Goal: Task Accomplishment & Management: Complete application form

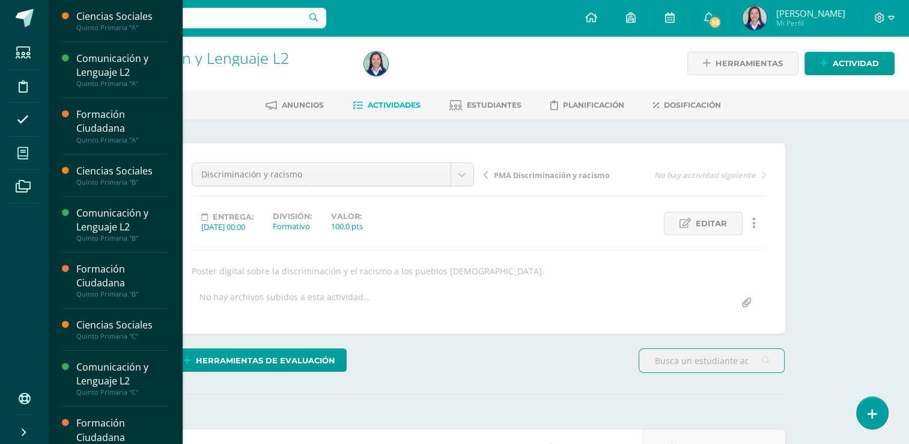
click at [30, 147] on span at bounding box center [23, 152] width 27 height 27
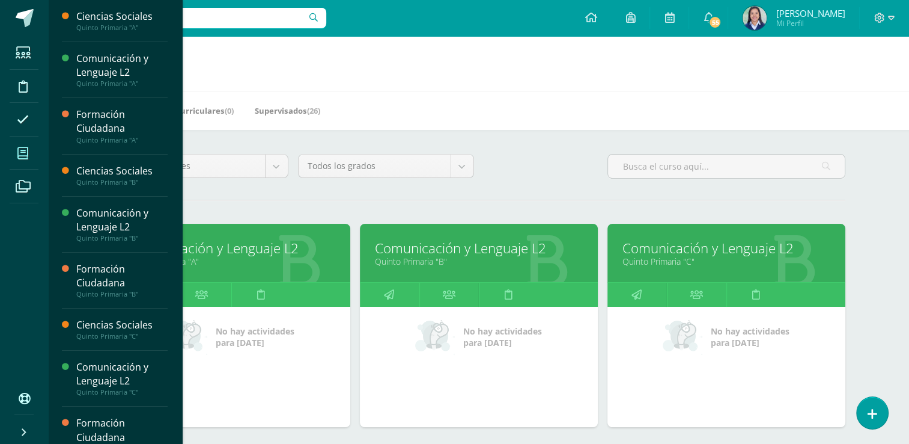
click at [209, 248] on link "Comunicación y Lenguaje L2" at bounding box center [231, 248] width 208 height 19
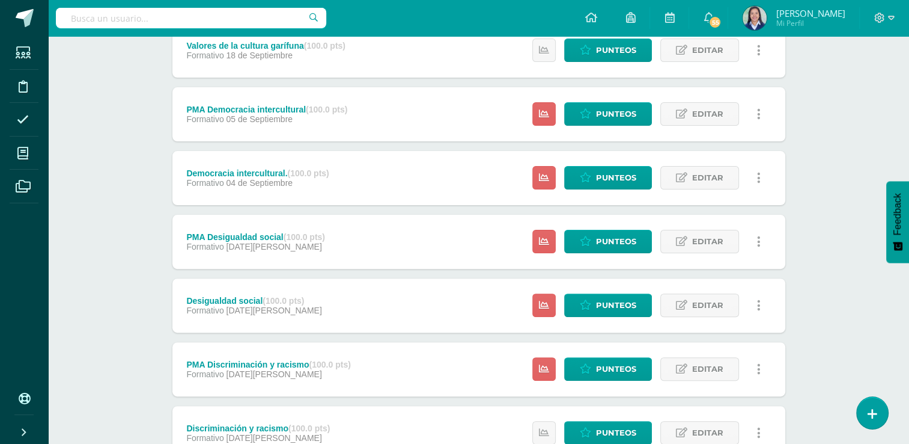
scroll to position [303, 0]
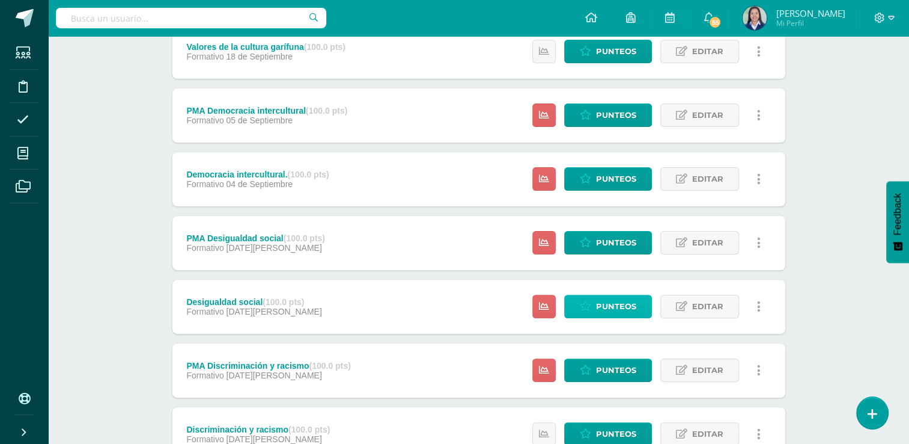
click at [620, 303] on span "Punteos" at bounding box center [616, 306] width 40 height 22
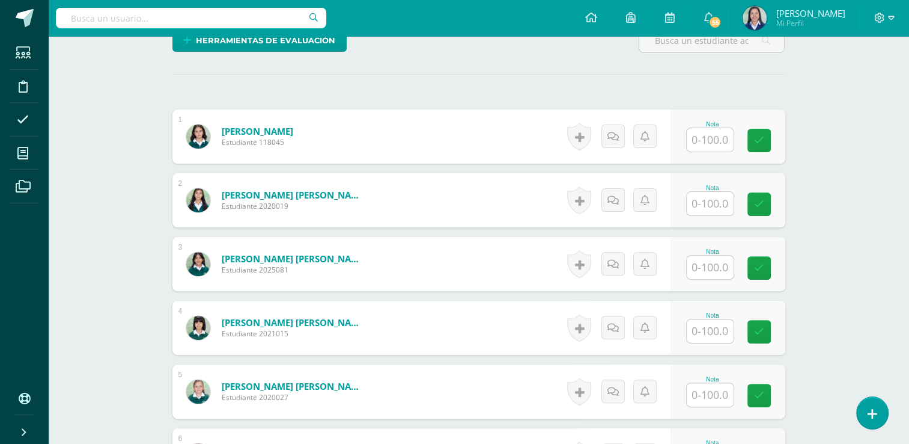
scroll to position [320, 0]
click at [714, 139] on input "text" at bounding box center [717, 140] width 48 height 24
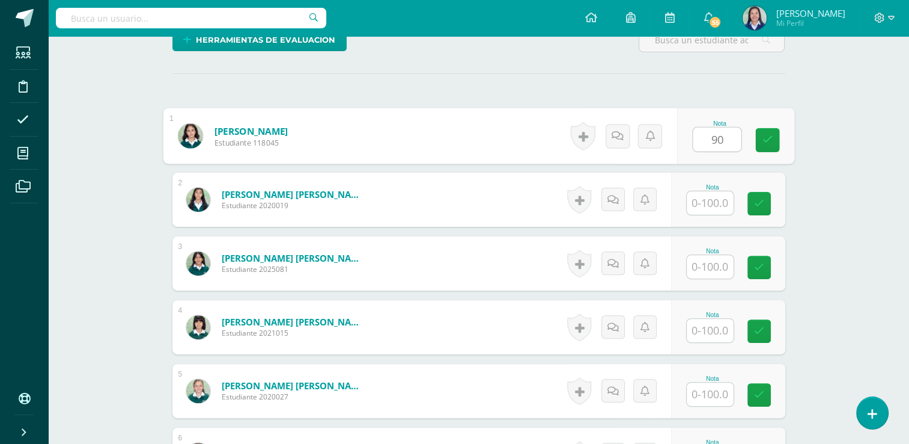
type input "90"
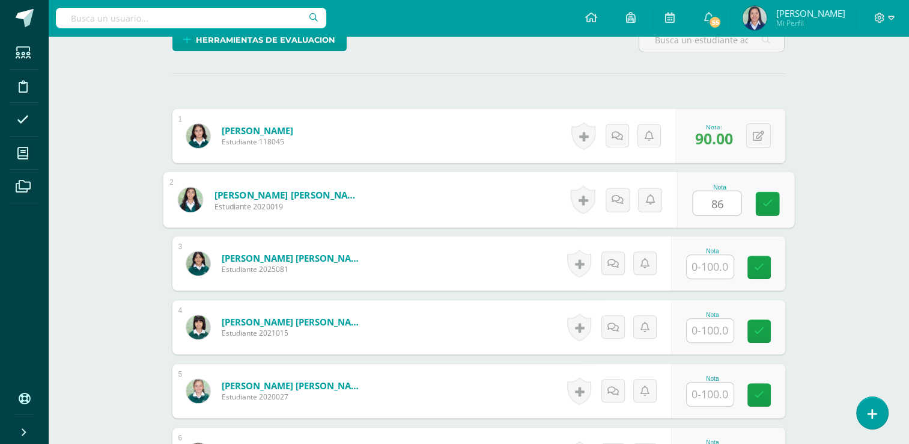
type input "86"
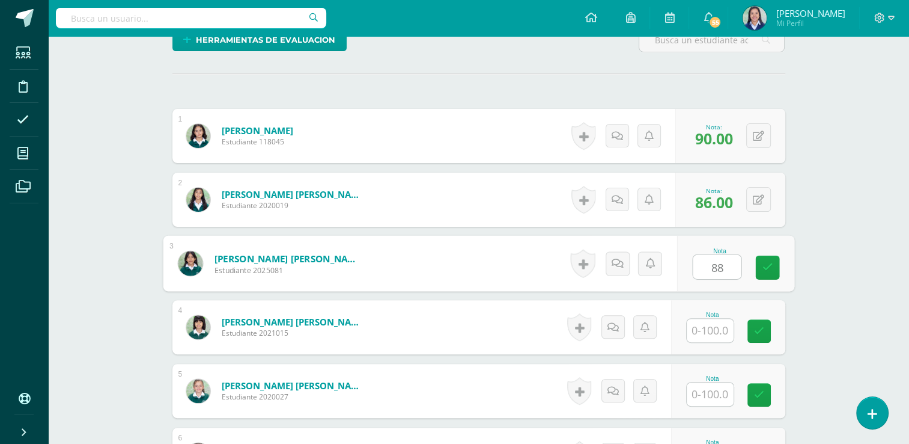
type input "88"
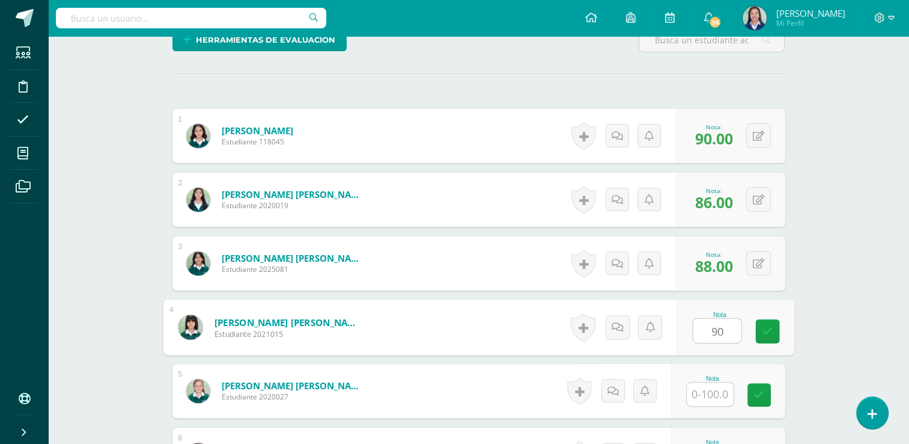
type input "90"
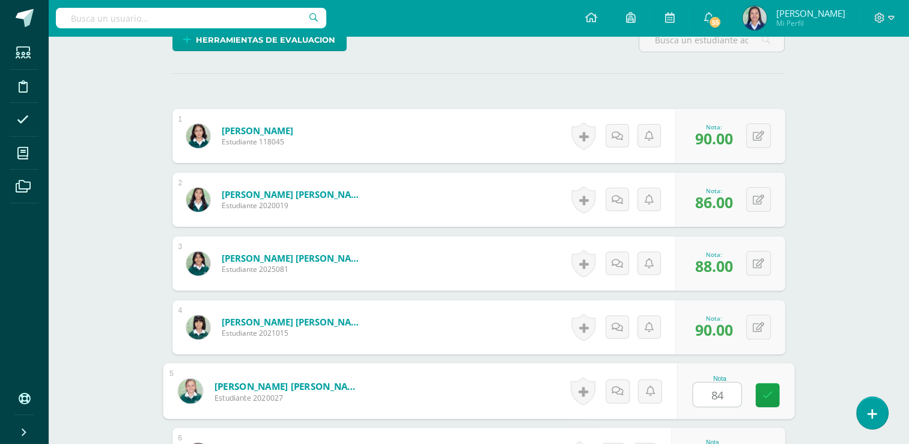
type input "84"
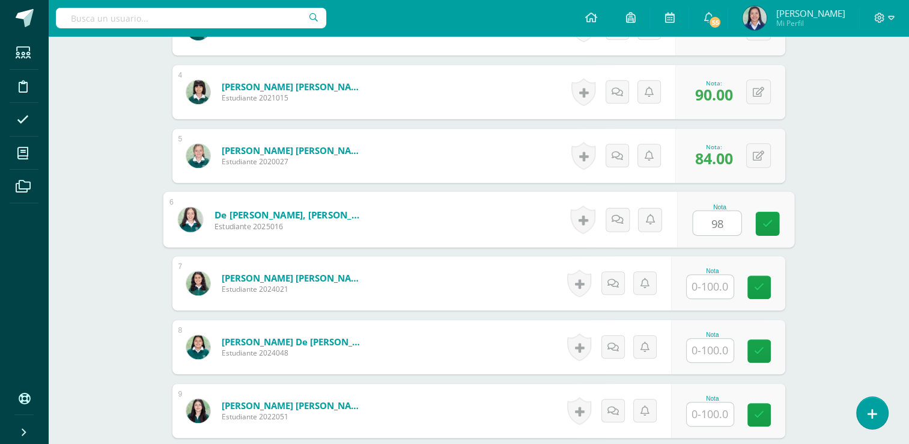
type input "98"
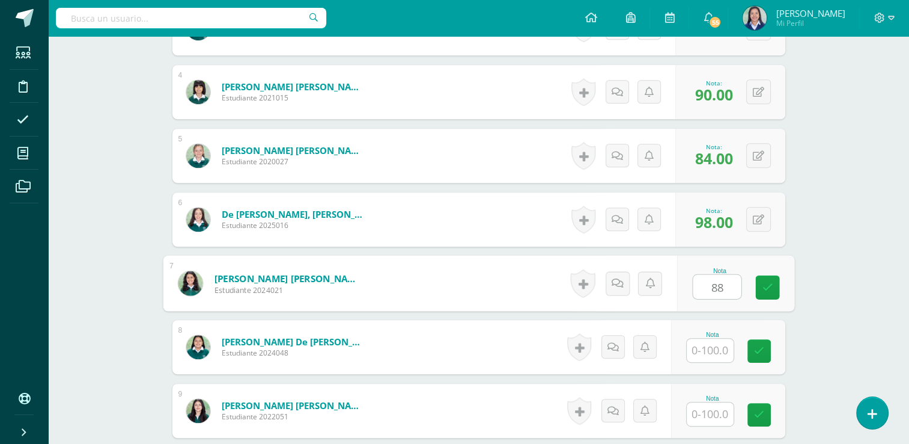
type input "88"
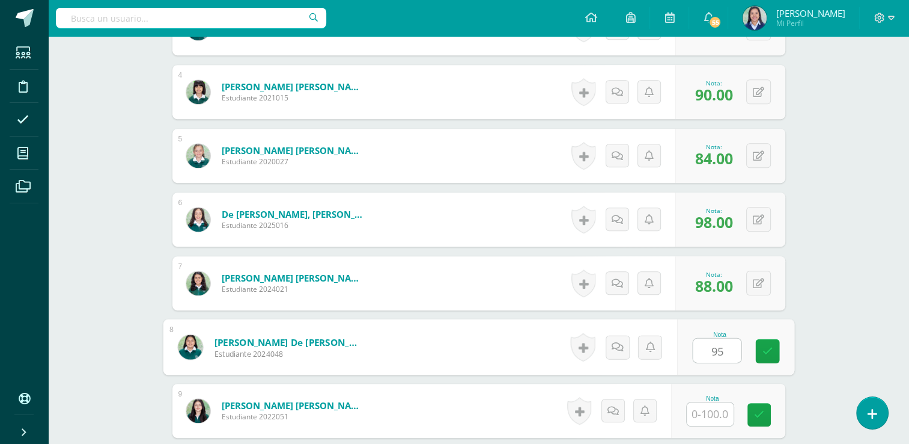
type input "95"
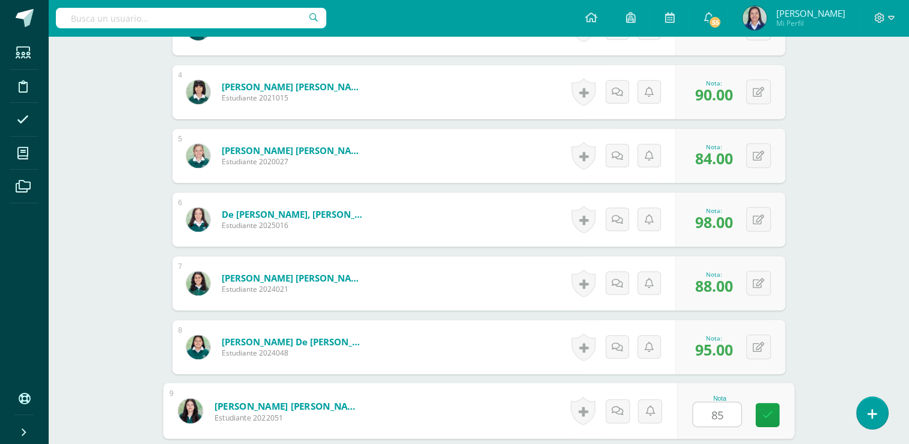
type input "85"
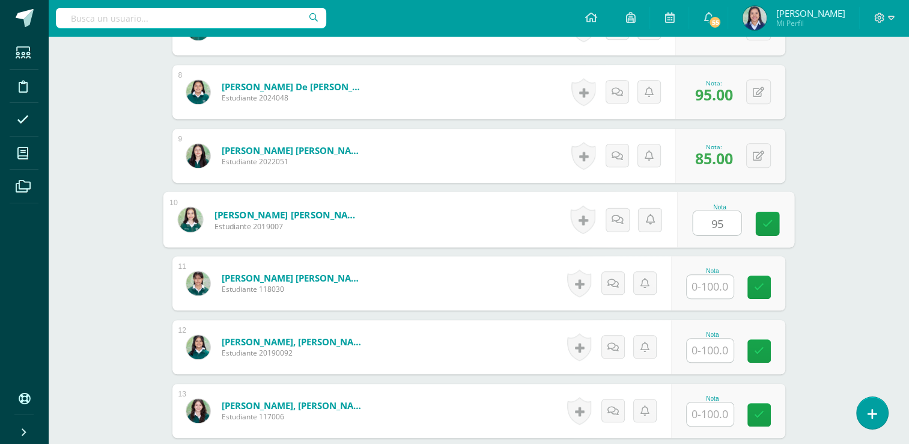
type input "95"
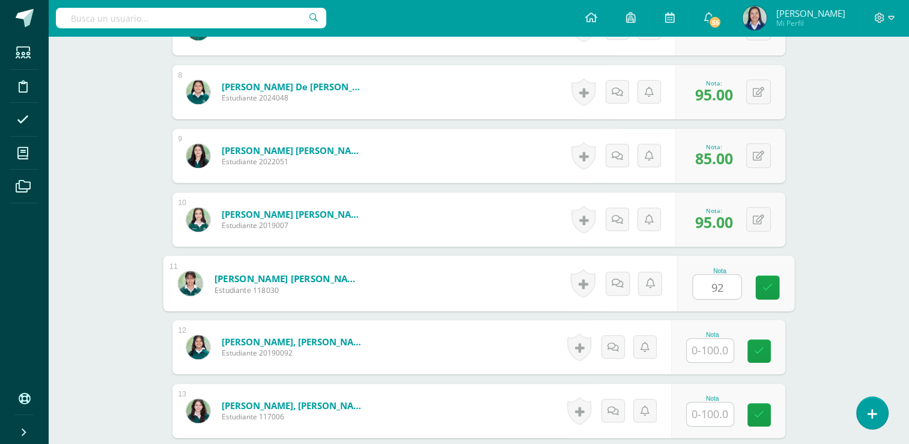
type input "92"
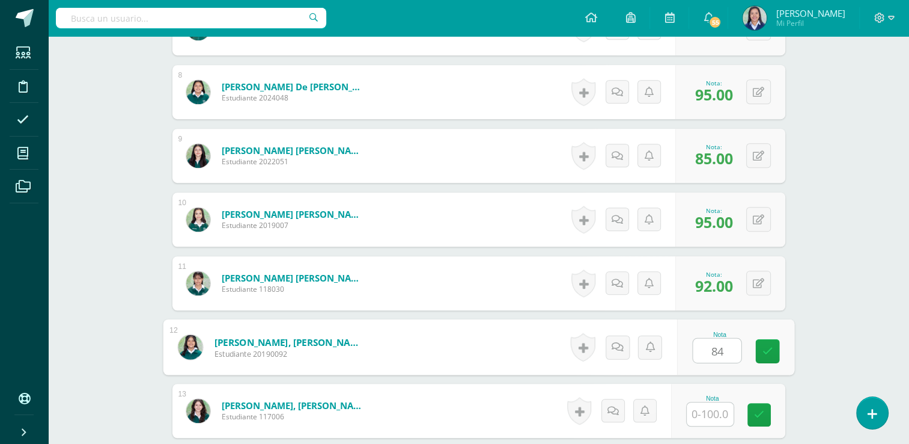
type input "84"
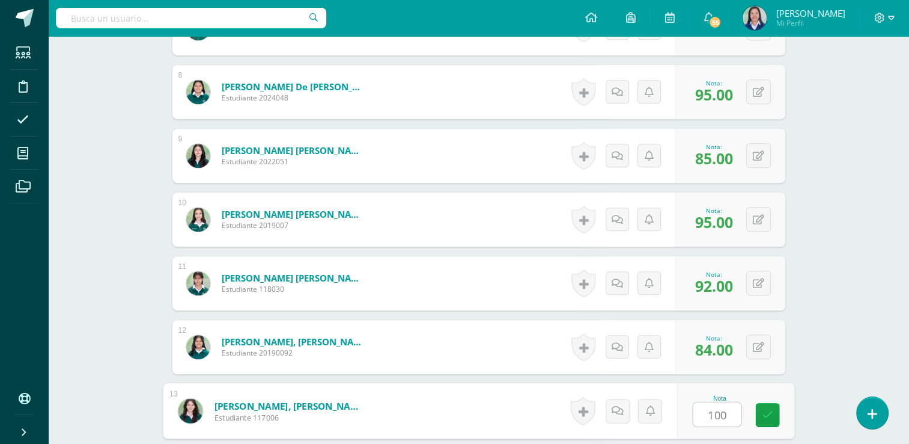
type input "100"
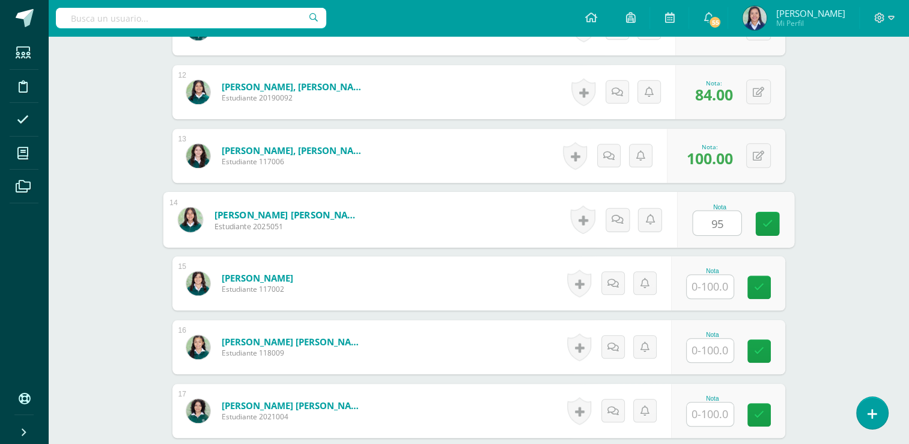
type input "95"
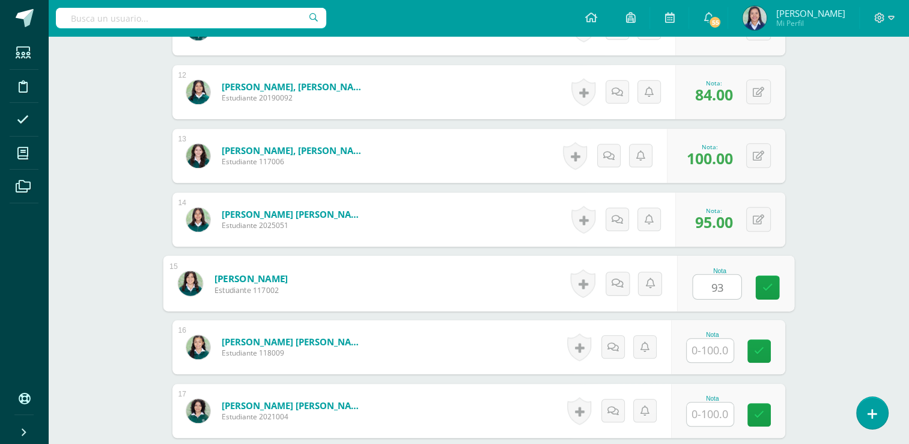
type input "93"
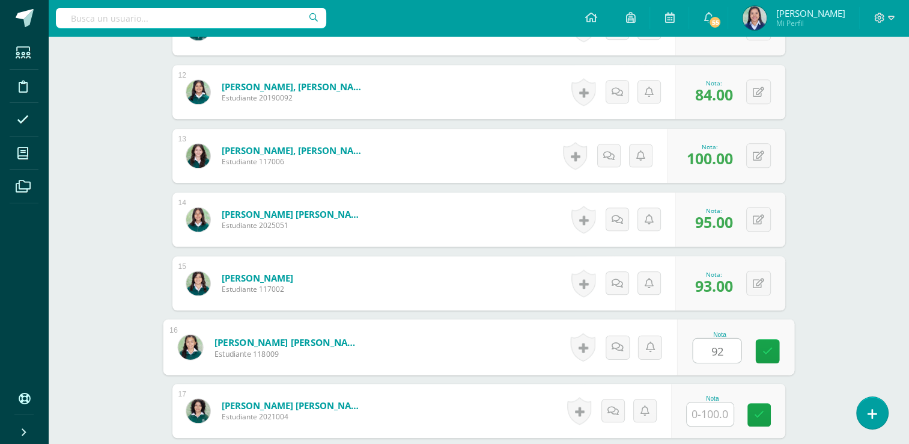
type input "92"
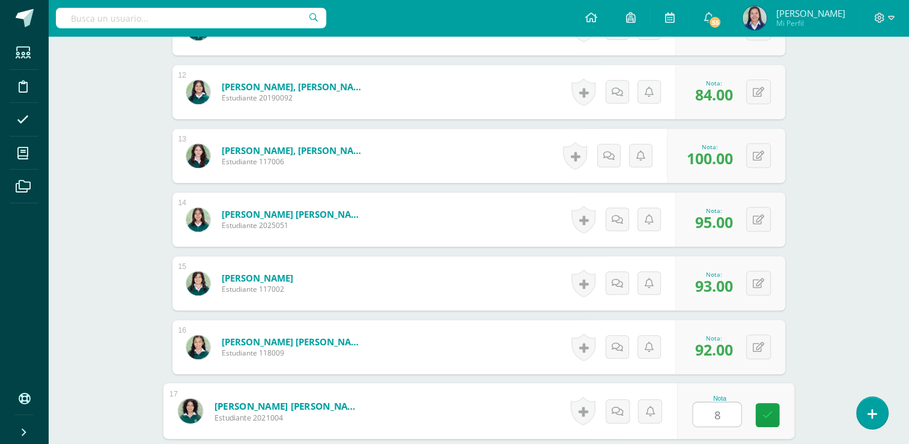
type input "89"
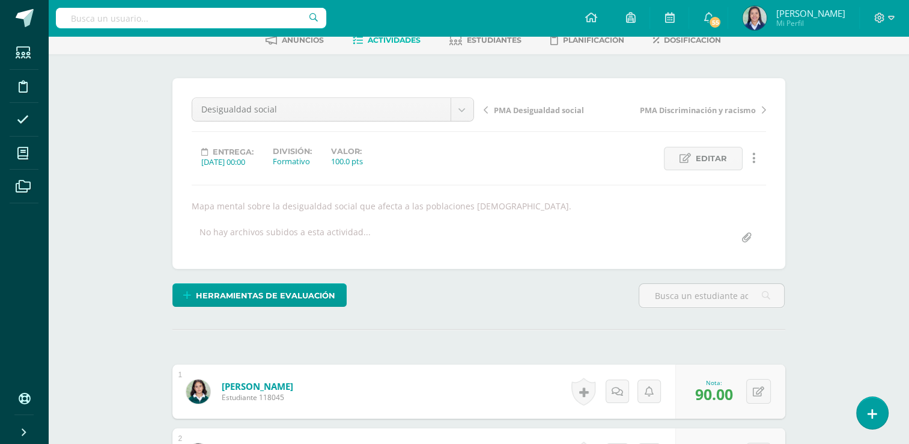
scroll to position [0, 0]
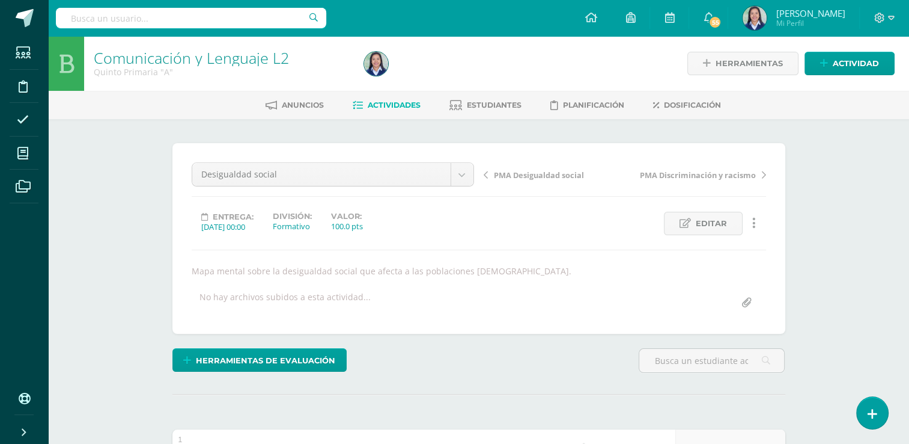
click at [401, 112] on link "Actividades" at bounding box center [387, 105] width 68 height 19
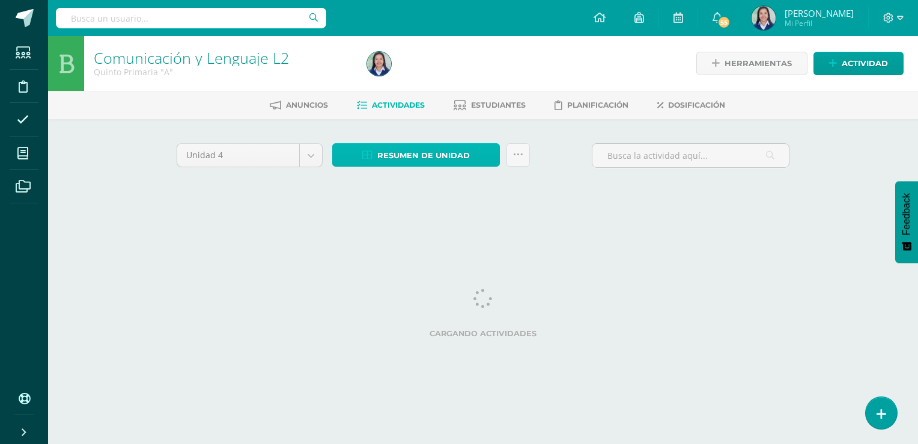
click at [456, 160] on span "Resumen de unidad" at bounding box center [423, 155] width 93 height 22
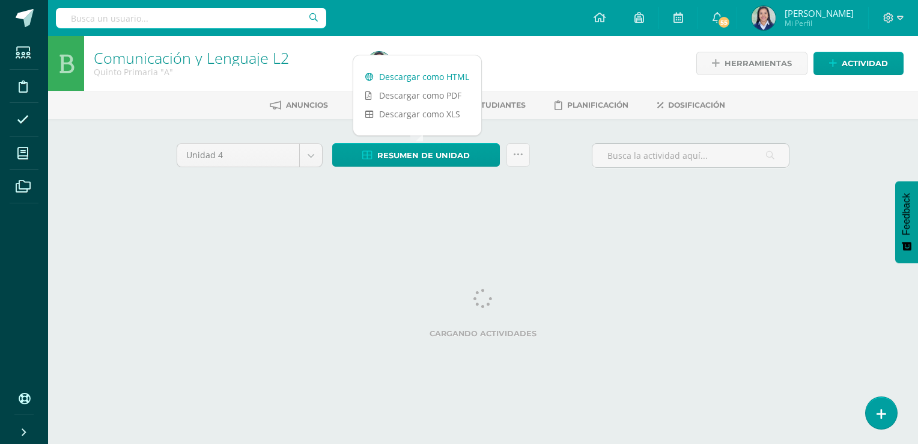
click at [444, 78] on link "Descargar como HTML" at bounding box center [417, 76] width 128 height 19
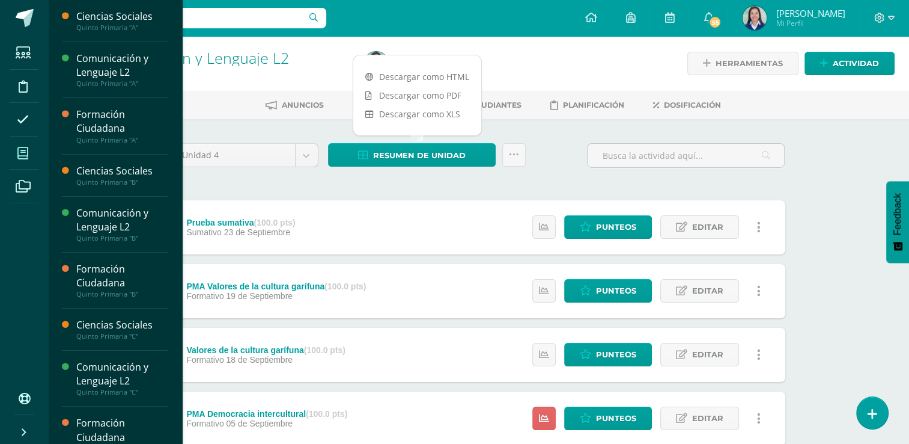
click at [28, 151] on icon at bounding box center [22, 153] width 11 height 12
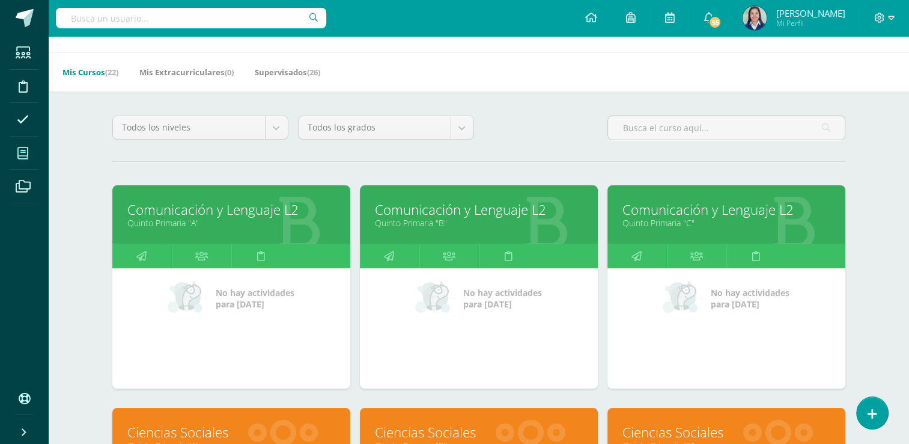
scroll to position [96, 0]
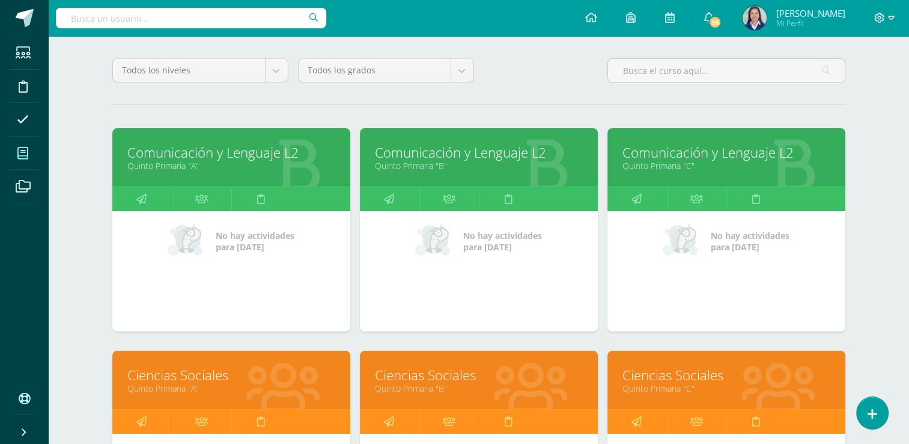
click at [455, 152] on link "Comunicación y Lenguaje L2" at bounding box center [479, 152] width 208 height 19
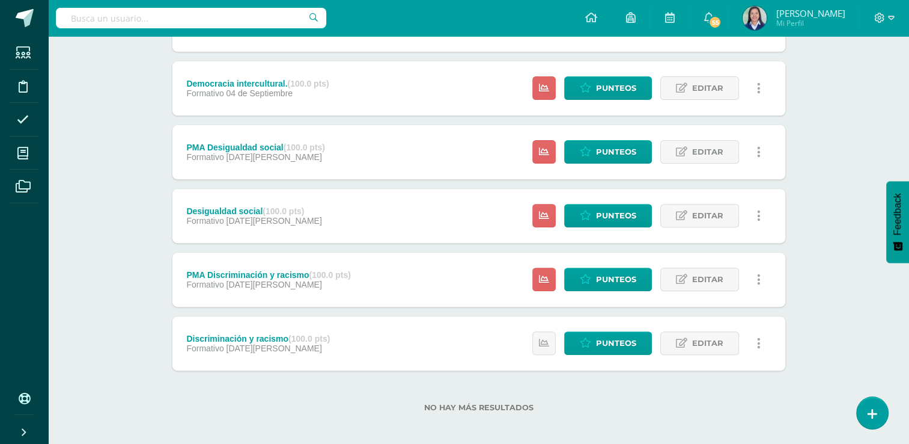
scroll to position [400, 0]
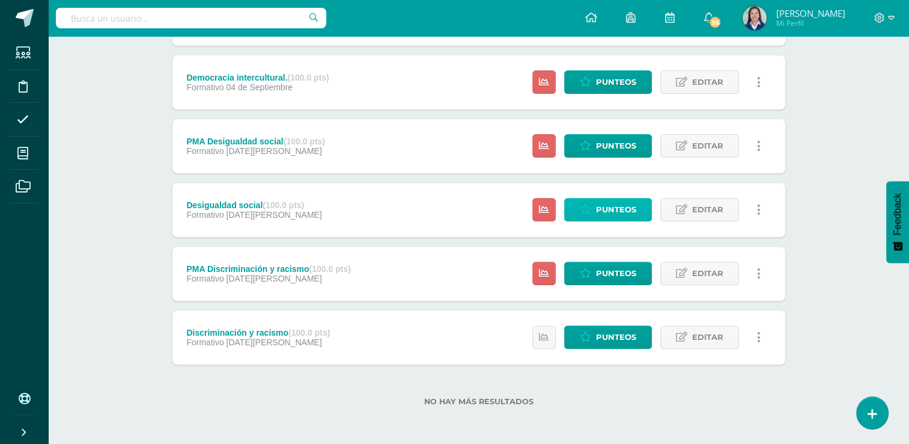
click at [609, 210] on span "Punteos" at bounding box center [616, 209] width 40 height 22
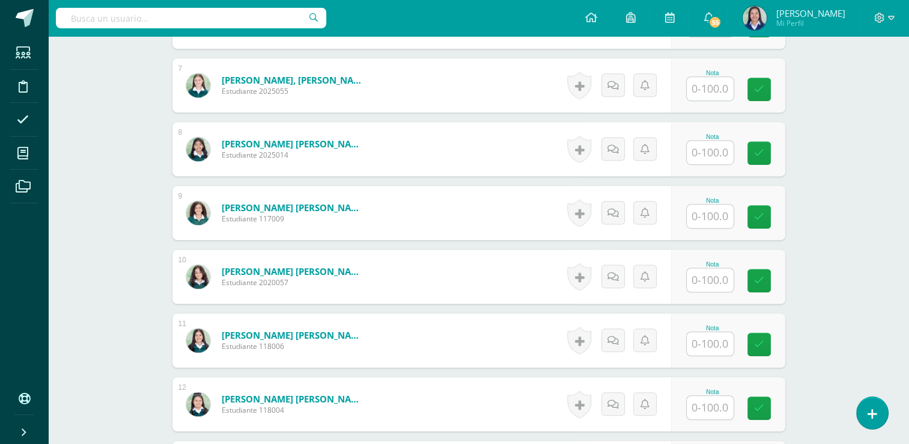
scroll to position [752, 0]
click at [719, 342] on input "text" at bounding box center [717, 344] width 48 height 24
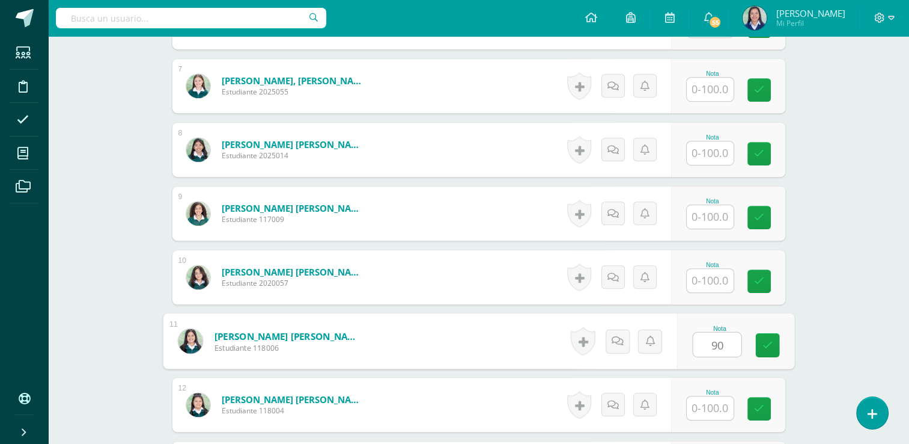
type input "90"
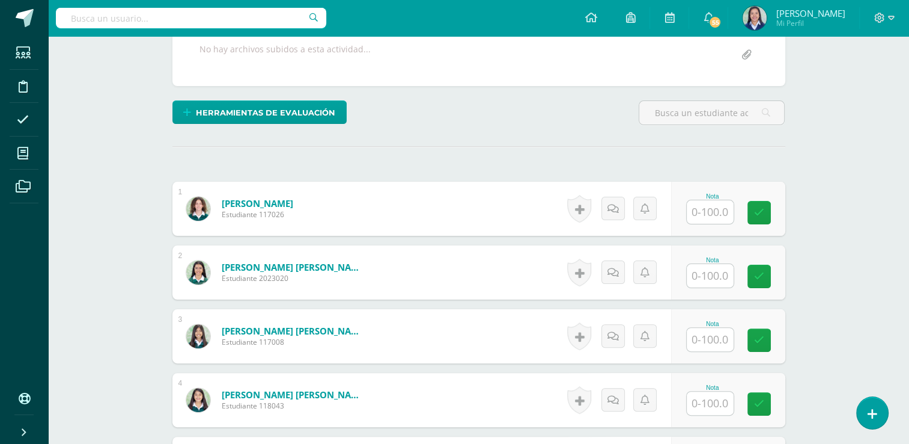
scroll to position [245, 0]
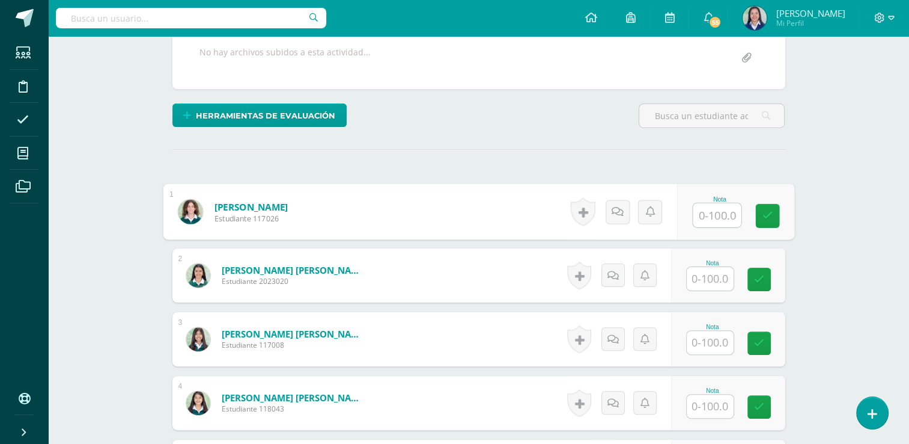
click at [704, 210] on input "text" at bounding box center [717, 215] width 48 height 24
type input "84"
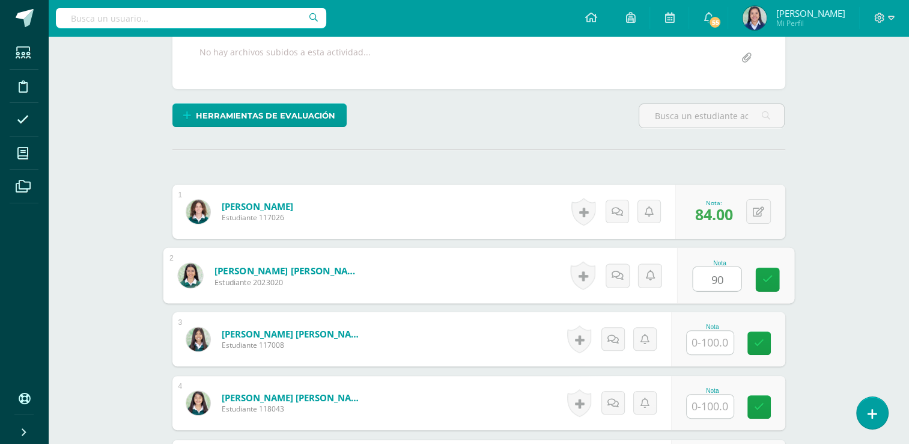
type input "90"
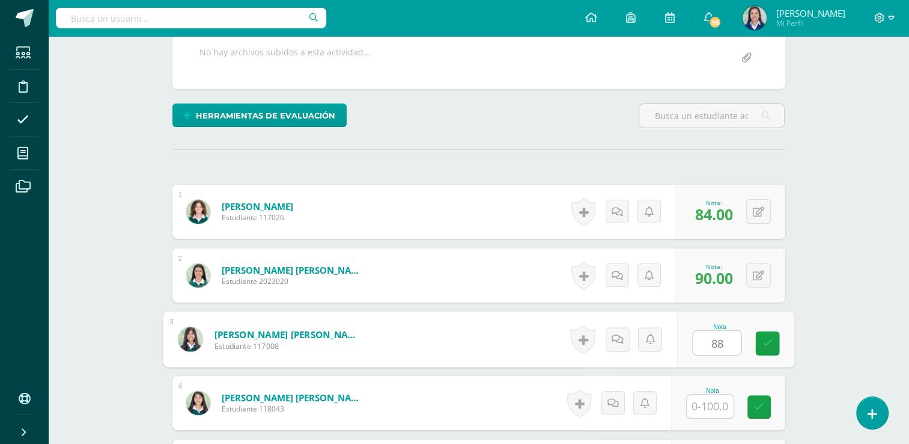
type input "88"
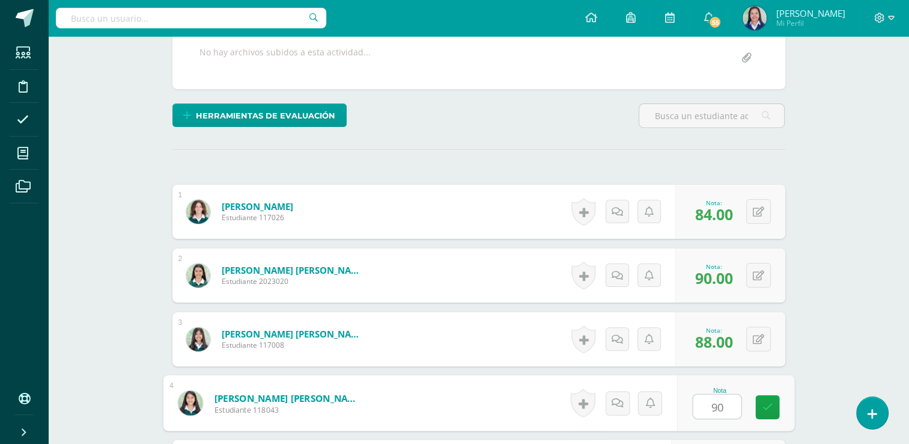
type input "90"
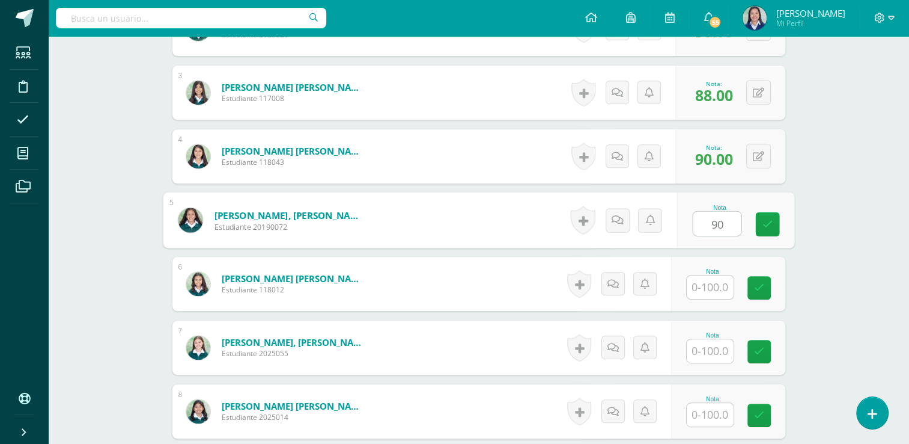
type input "90"
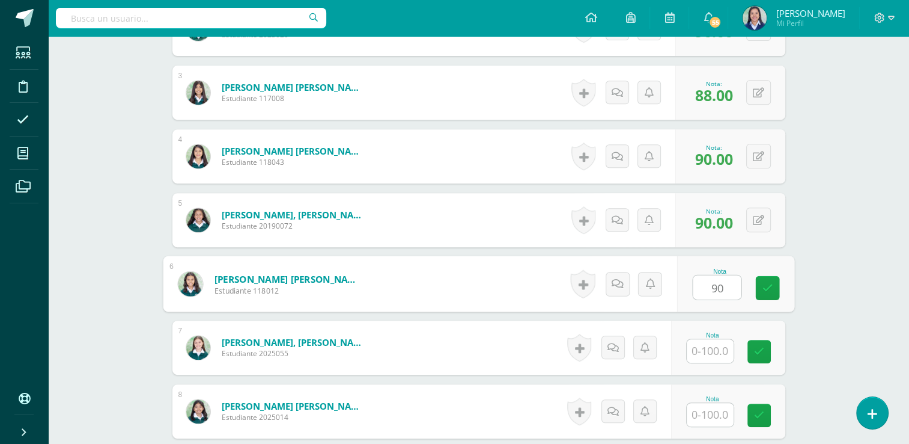
type input "90"
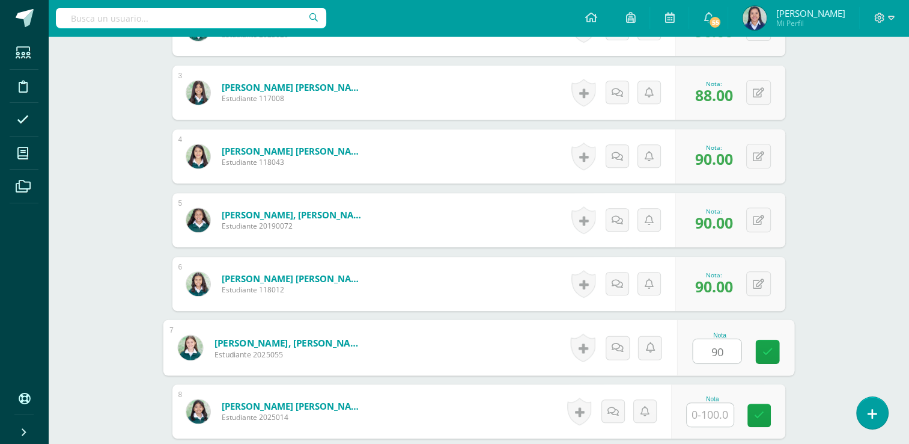
type input "90"
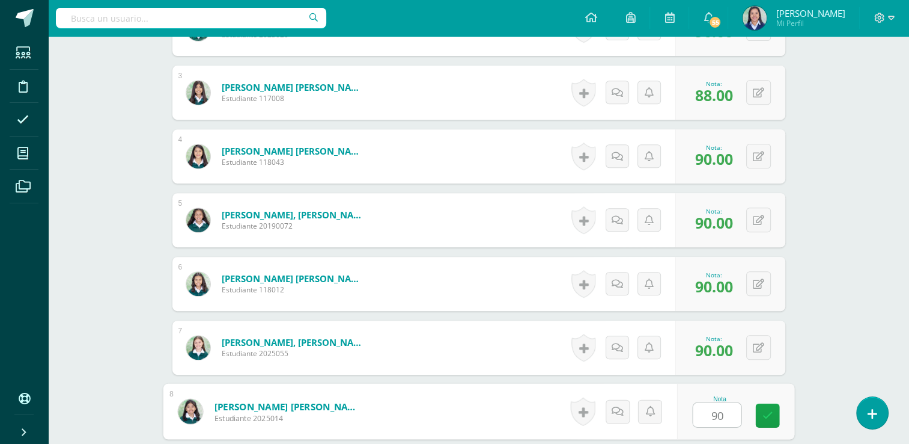
type input "90"
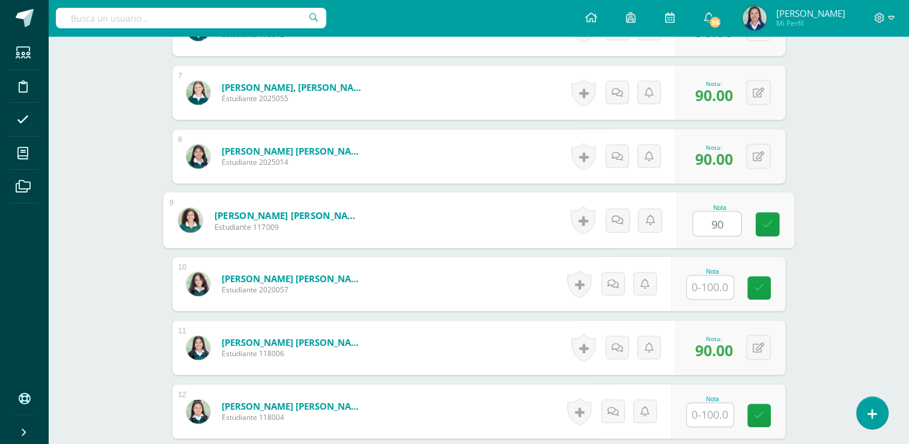
type input "90"
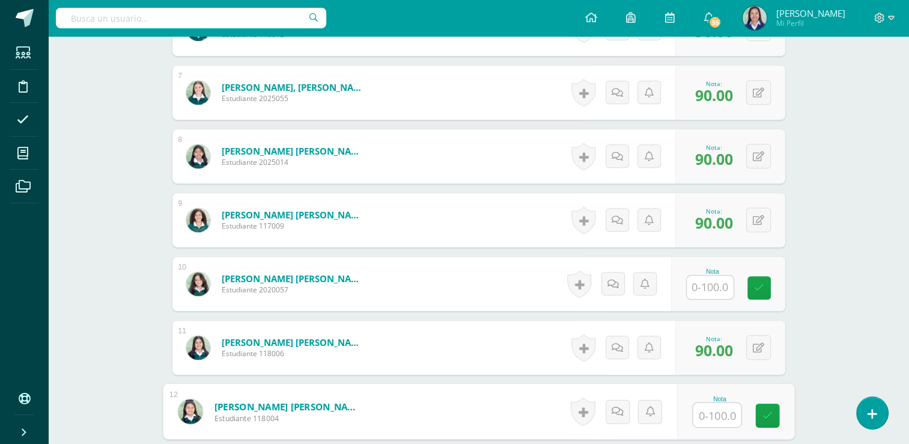
click at [722, 412] on input "text" at bounding box center [717, 415] width 48 height 24
type input "90"
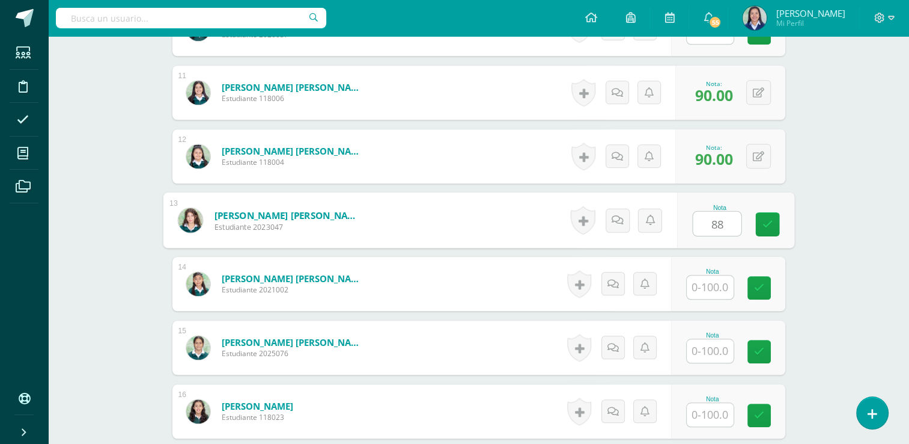
type input "88"
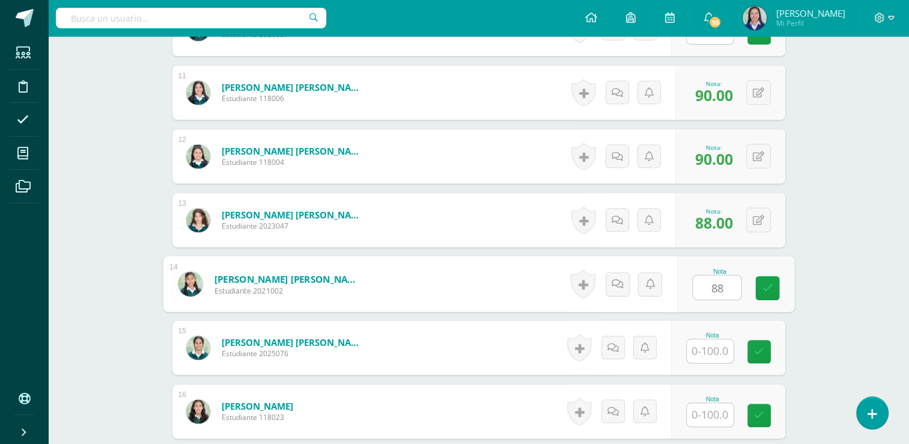
type input "88"
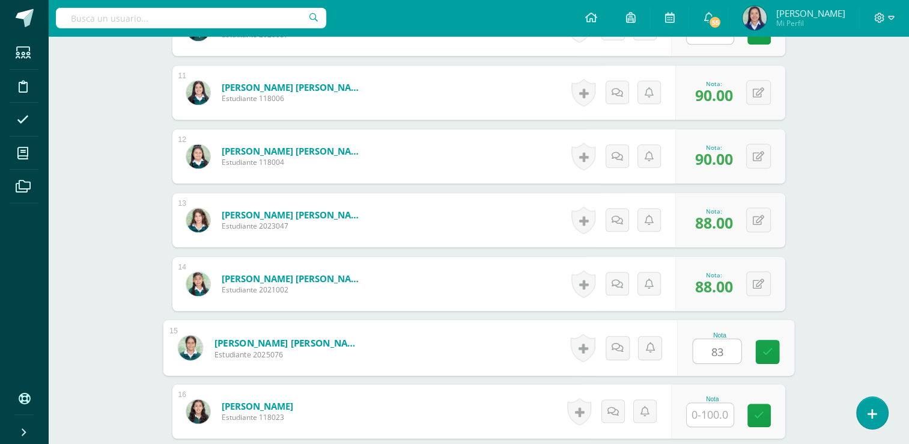
type input "83"
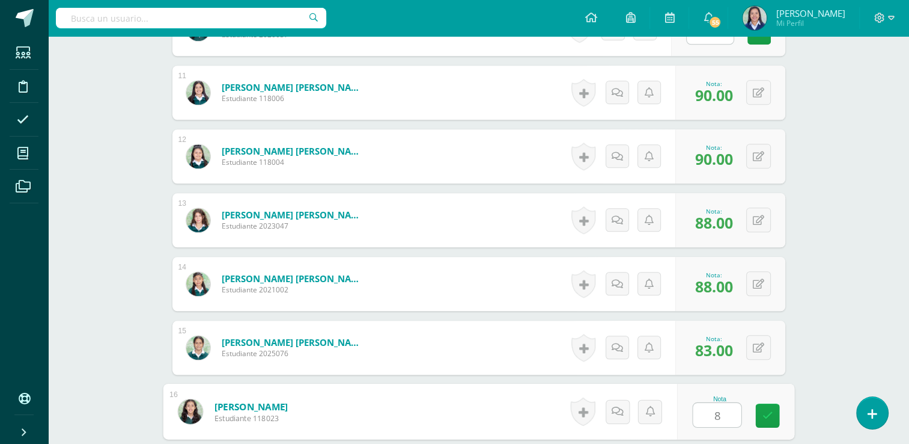
type input "82"
